Goal: Task Accomplishment & Management: Manage account settings

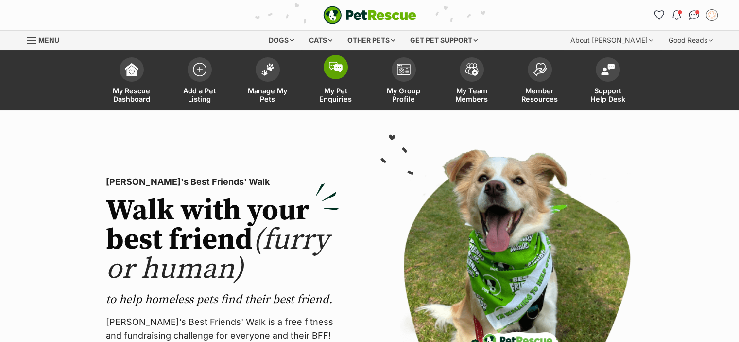
click at [334, 92] on span "My Pet Enquiries" at bounding box center [336, 95] width 44 height 17
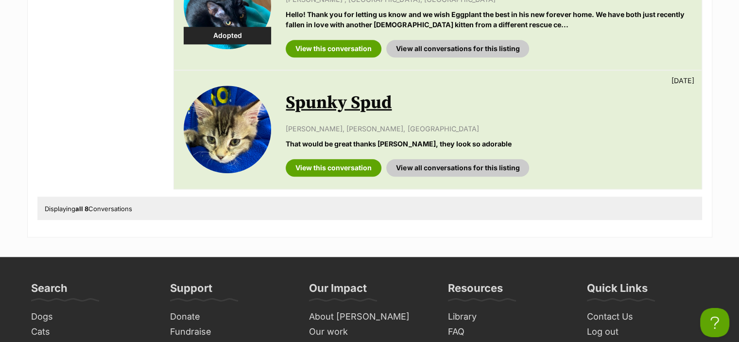
scroll to position [1120, 0]
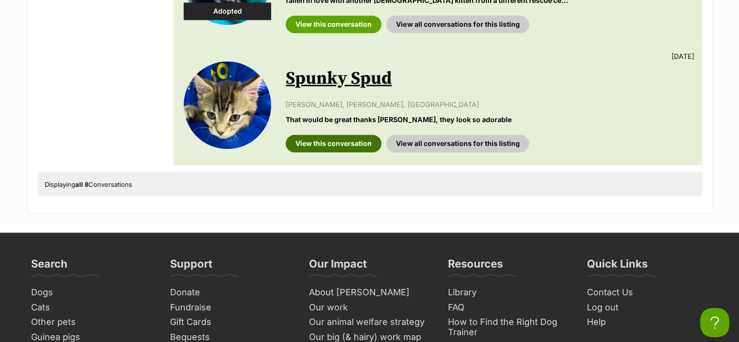
click at [321, 143] on link "View this conversation" at bounding box center [334, 144] width 96 height 18
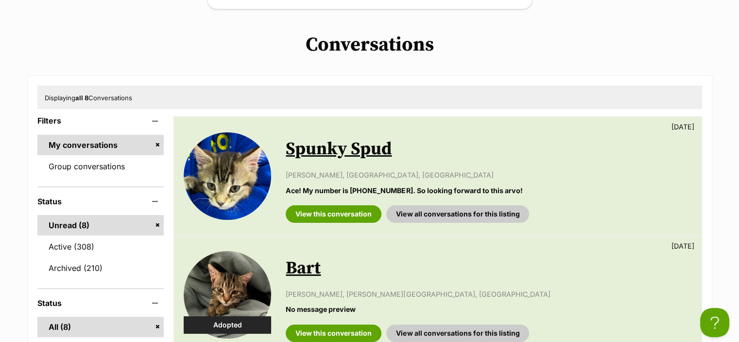
scroll to position [237, 0]
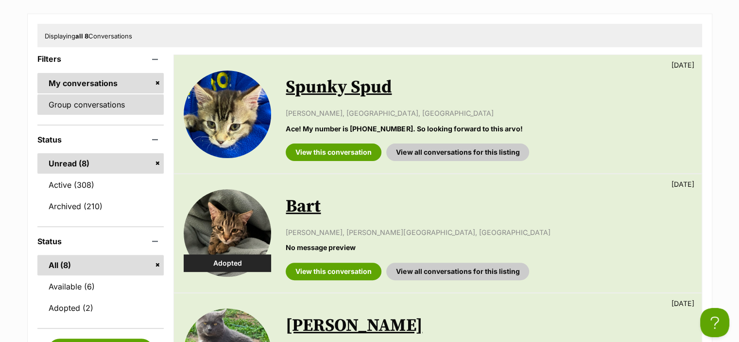
click at [101, 102] on link "Group conversations" at bounding box center [100, 104] width 127 height 20
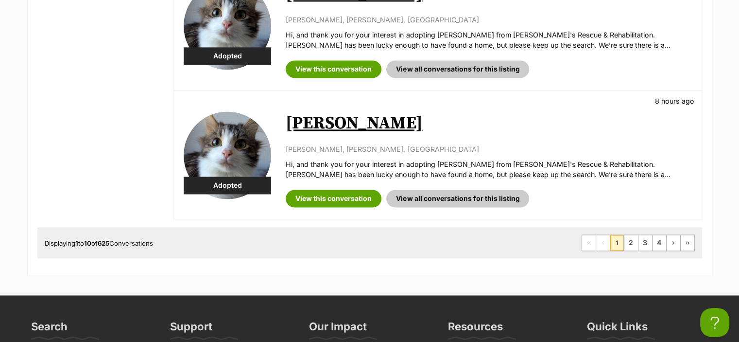
scroll to position [1425, 0]
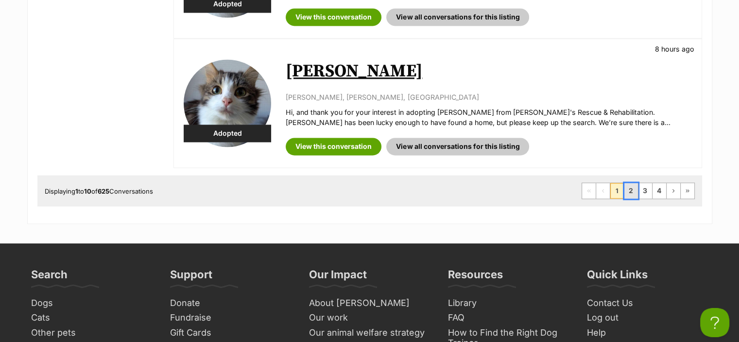
click at [638, 191] on link "2" at bounding box center [632, 191] width 14 height 16
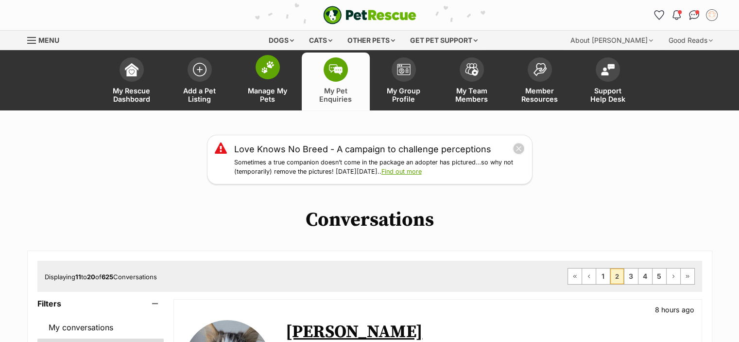
click at [268, 79] on link "Manage My Pets" at bounding box center [268, 82] width 68 height 58
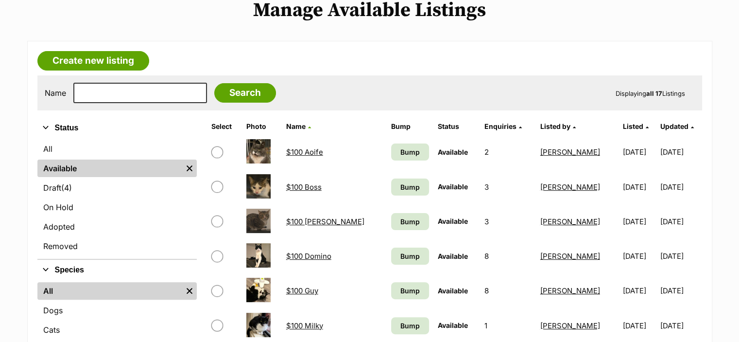
scroll to position [221, 0]
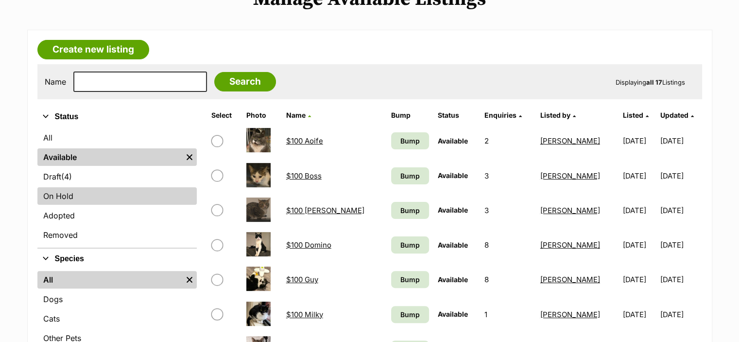
click at [163, 200] on link "On Hold" at bounding box center [116, 196] width 159 height 18
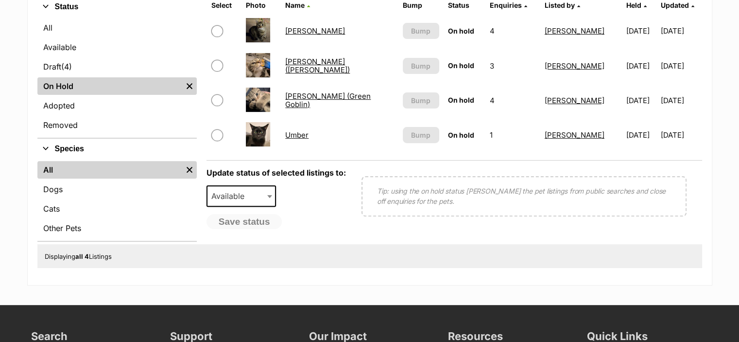
click at [305, 101] on link "[PERSON_NAME] (Green Goblin)" at bounding box center [328, 100] width 86 height 18
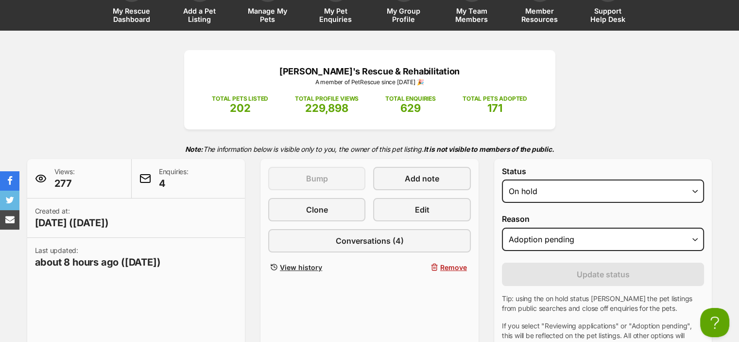
scroll to position [76, 0]
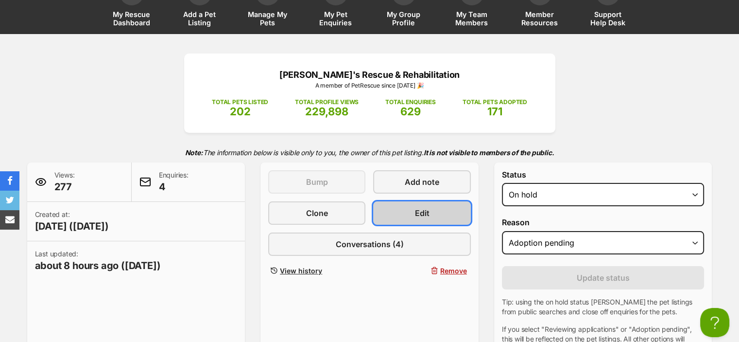
click at [438, 208] on link "Edit" at bounding box center [421, 212] width 97 height 23
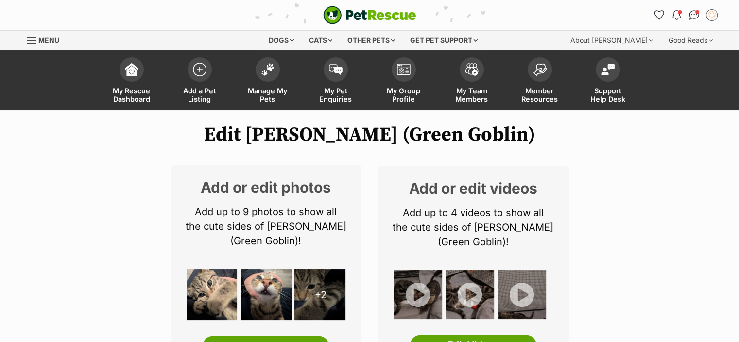
scroll to position [342, 0]
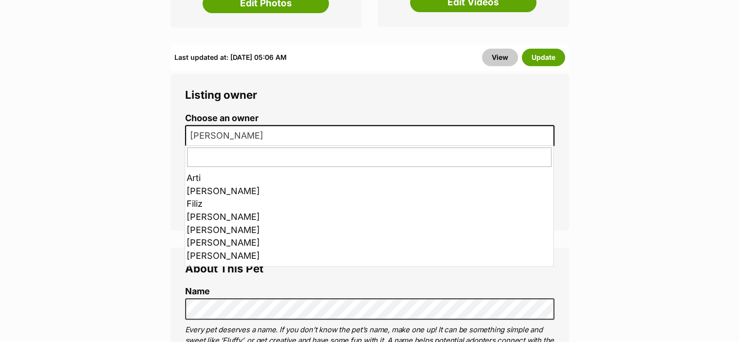
click at [550, 139] on span at bounding box center [549, 135] width 10 height 21
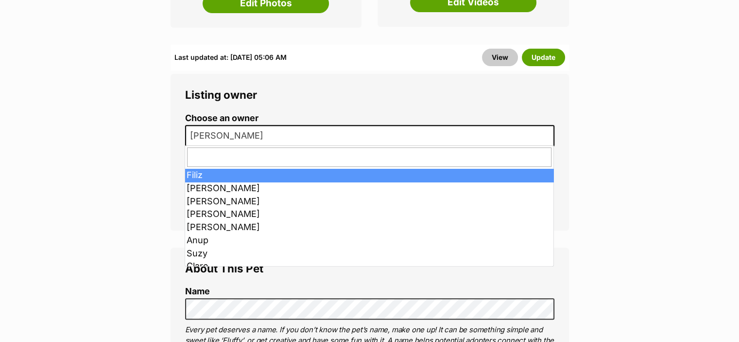
scroll to position [16, 0]
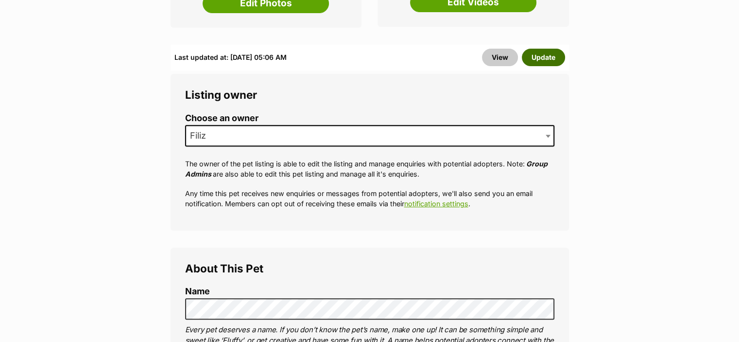
click at [543, 56] on button "Update" at bounding box center [543, 58] width 43 height 18
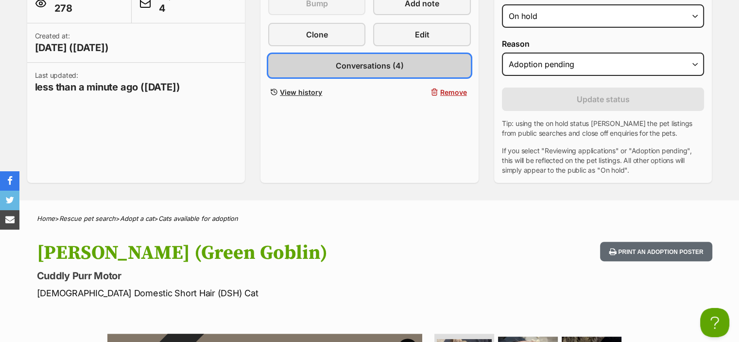
click at [343, 60] on span "Conversations (4)" at bounding box center [369, 66] width 68 height 12
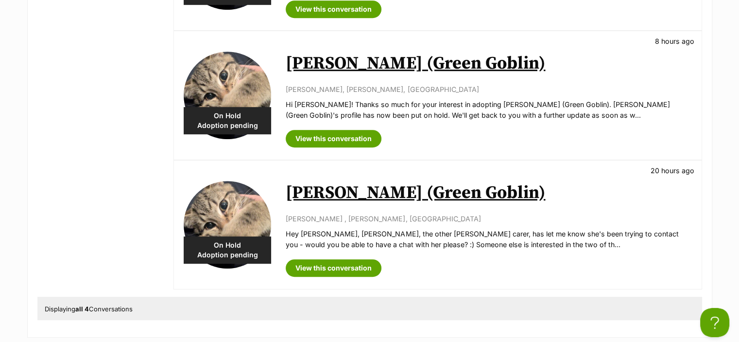
scroll to position [553, 0]
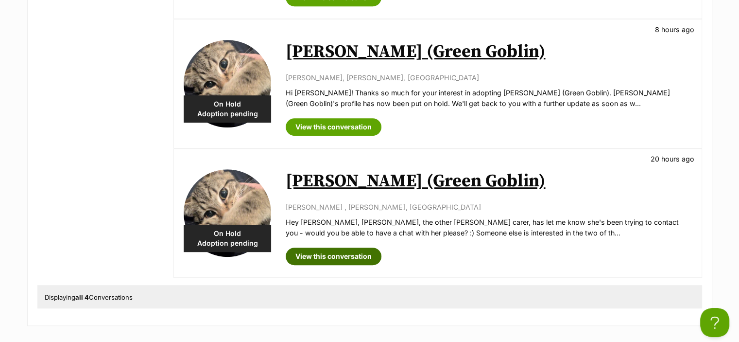
click at [327, 257] on link "View this conversation" at bounding box center [334, 256] width 96 height 18
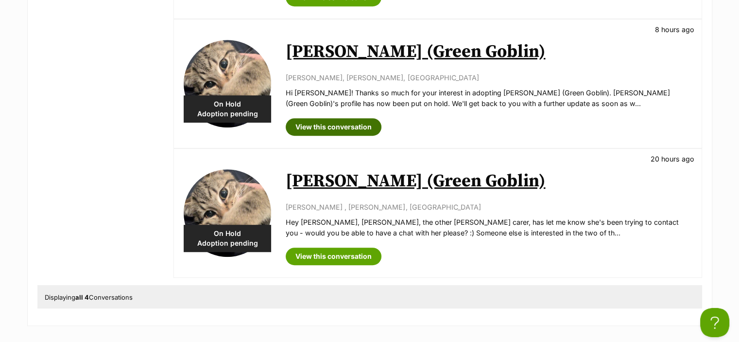
click at [358, 125] on link "View this conversation" at bounding box center [334, 127] width 96 height 18
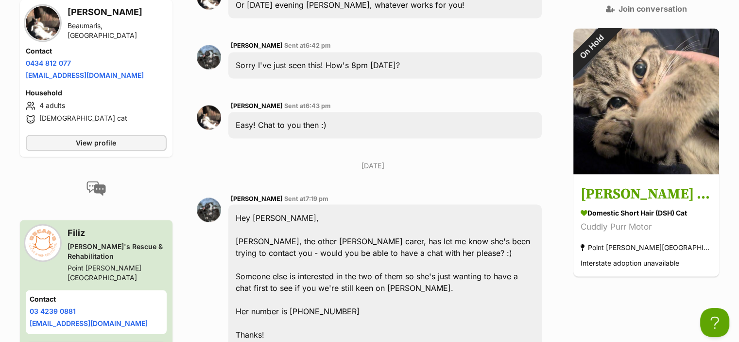
scroll to position [1725, 0]
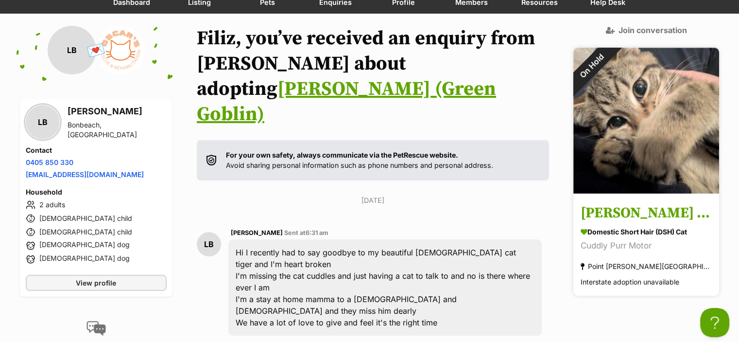
scroll to position [103, 0]
